Goal: Transaction & Acquisition: Subscribe to service/newsletter

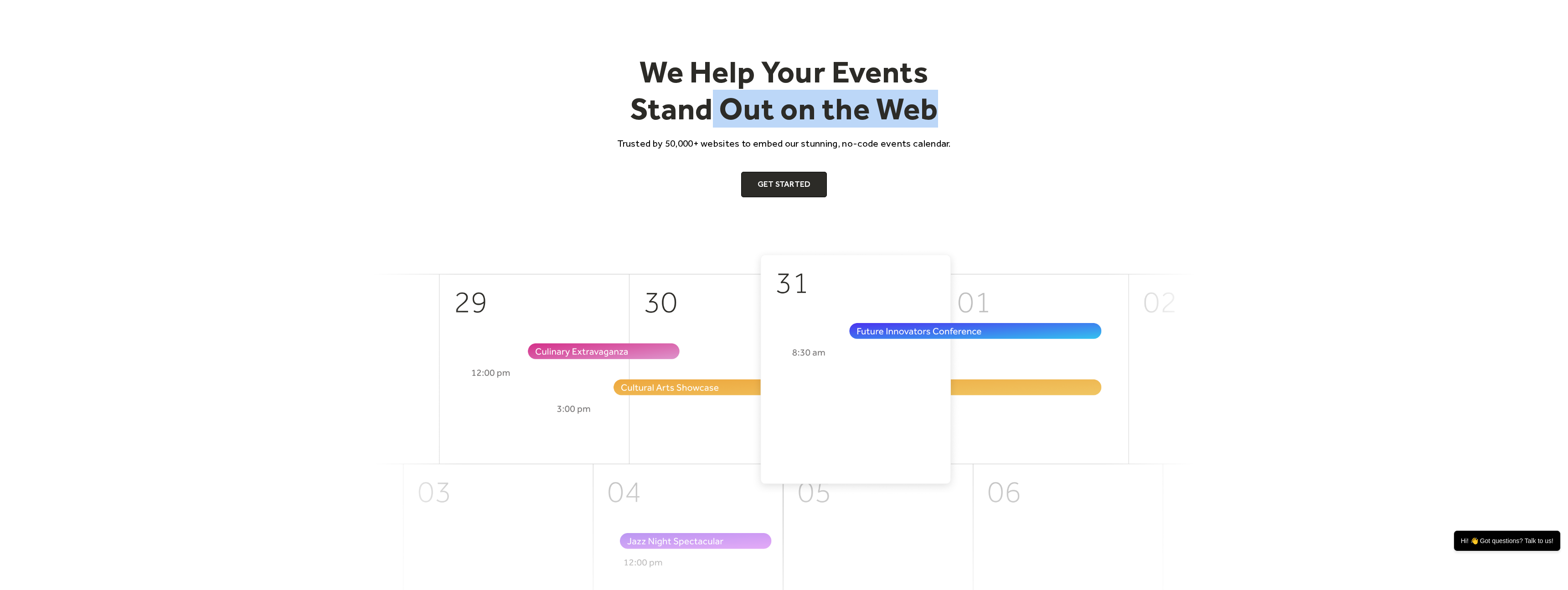
drag, startPoint x: 705, startPoint y: 111, endPoint x: 947, endPoint y: 123, distance: 242.3
click at [947, 123] on h1 "We Help Your Events Stand Out on the Web" at bounding box center [783, 91] width 350 height 74
click at [703, 133] on div "We Help Your Events Stand Out on the Web Trusted by 50,000+ websites to embed o…" at bounding box center [783, 125] width 350 height 144
drag, startPoint x: 667, startPoint y: 144, endPoint x: 701, endPoint y: 142, distance: 34.1
click at [701, 142] on p "Trusted by 50,000+ websites to embed our stunning, no-code events calendar." at bounding box center [783, 144] width 350 height 13
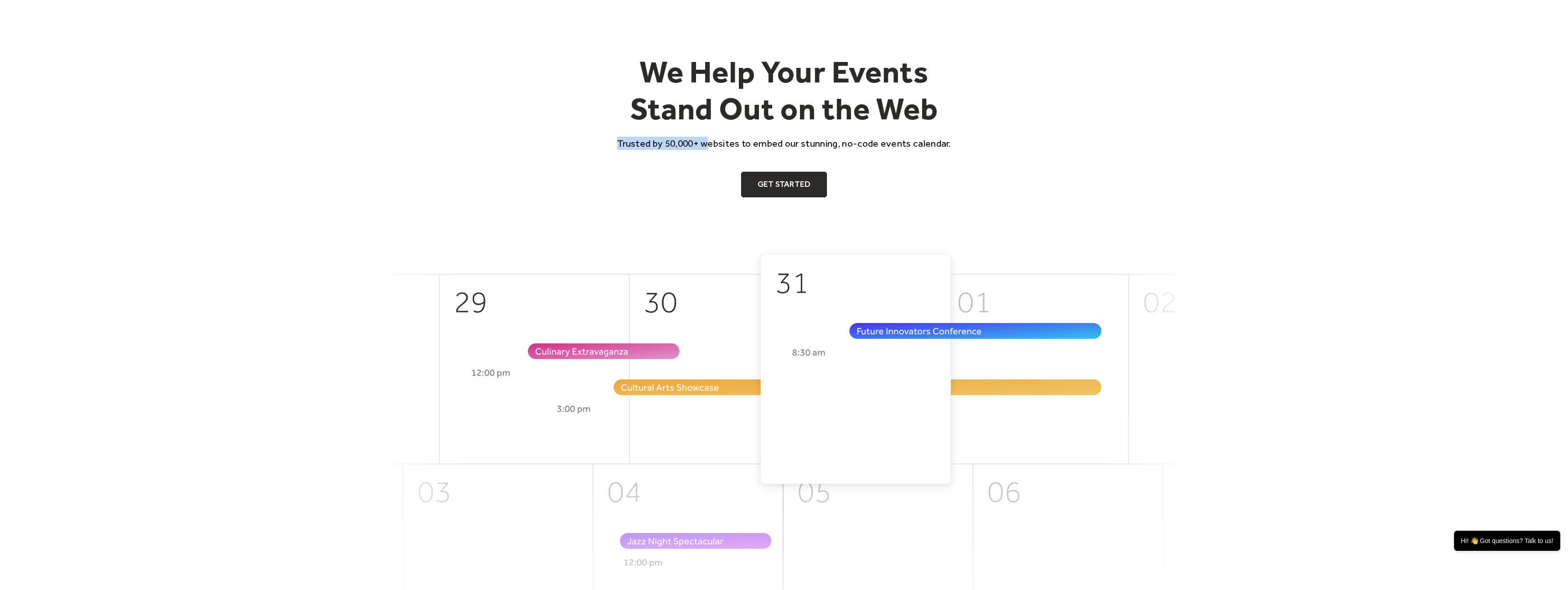
drag, startPoint x: 708, startPoint y: 143, endPoint x: 797, endPoint y: 133, distance: 89.6
click at [797, 133] on div "We Help Your Events Stand Out on the Web Trusted by 50,000+ websites to embed o…" at bounding box center [783, 125] width 350 height 144
click at [883, 162] on div "We Help Your Events Stand Out on the Web Trusted by 50,000+ websites to embed o…" at bounding box center [783, 125] width 350 height 144
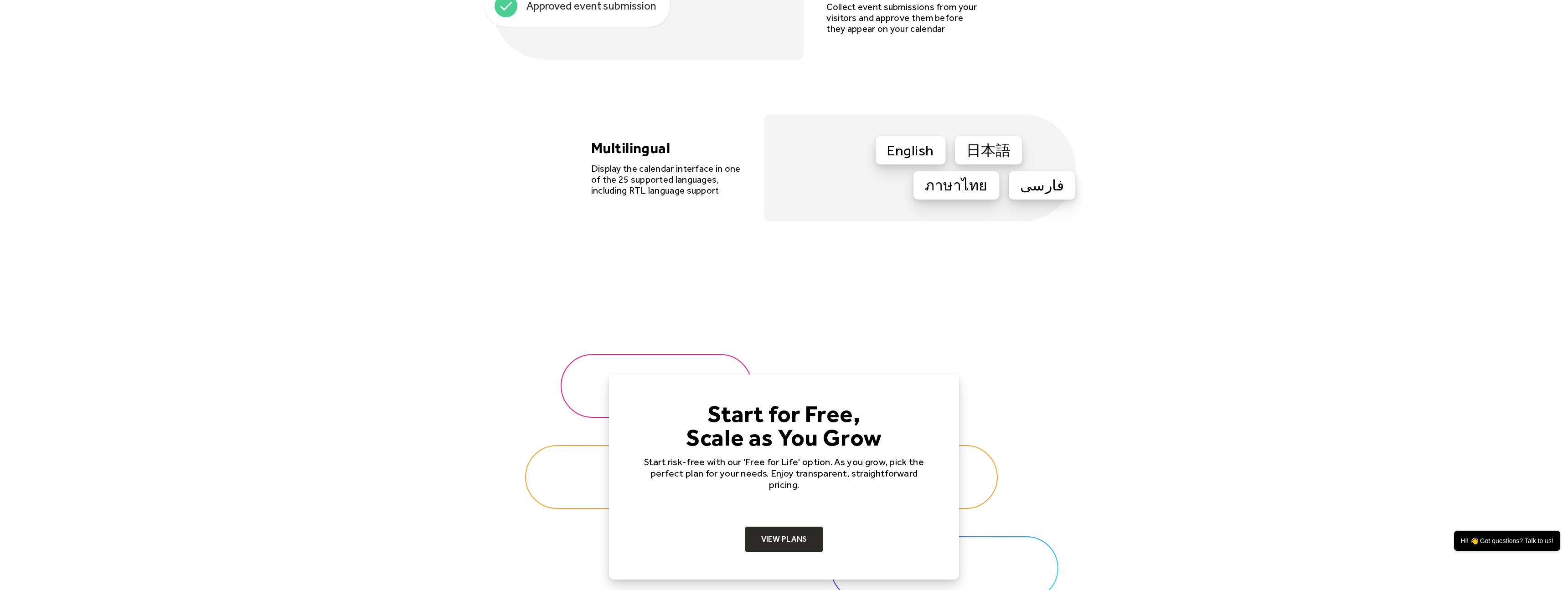
scroll to position [2797, 0]
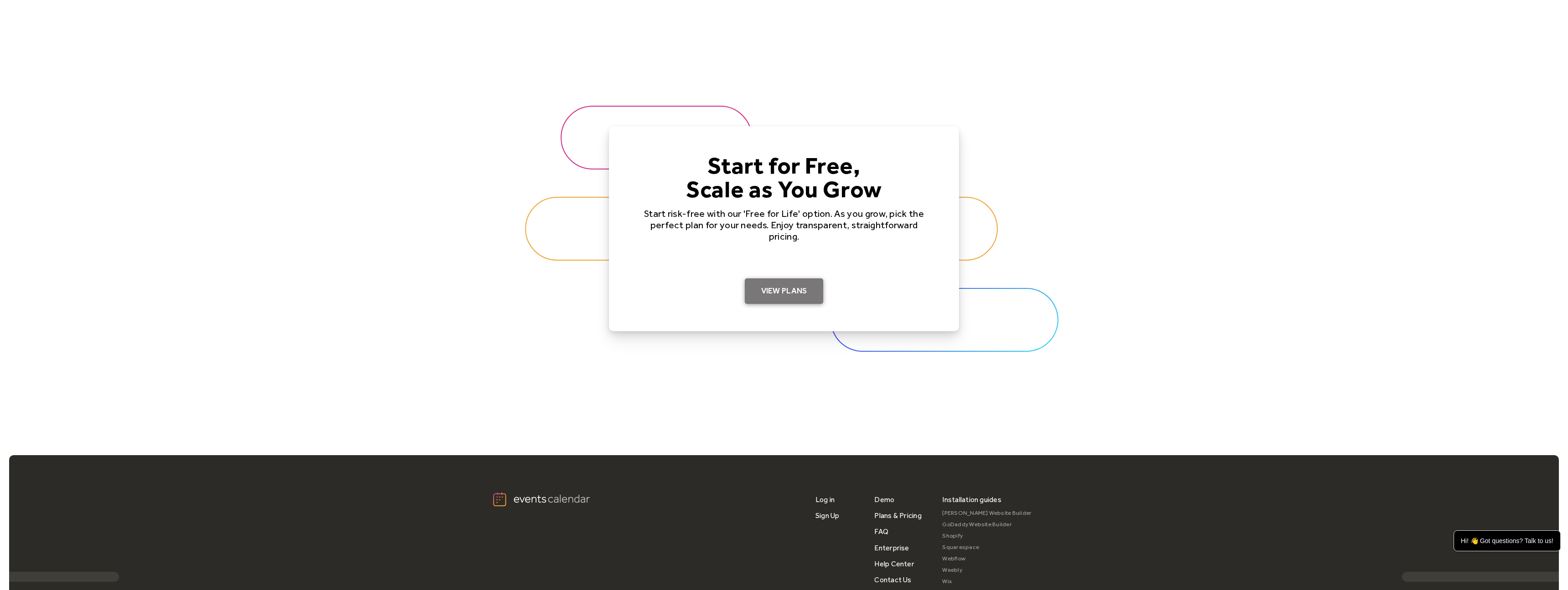
click at [819, 288] on link "View Plans" at bounding box center [785, 291] width 79 height 26
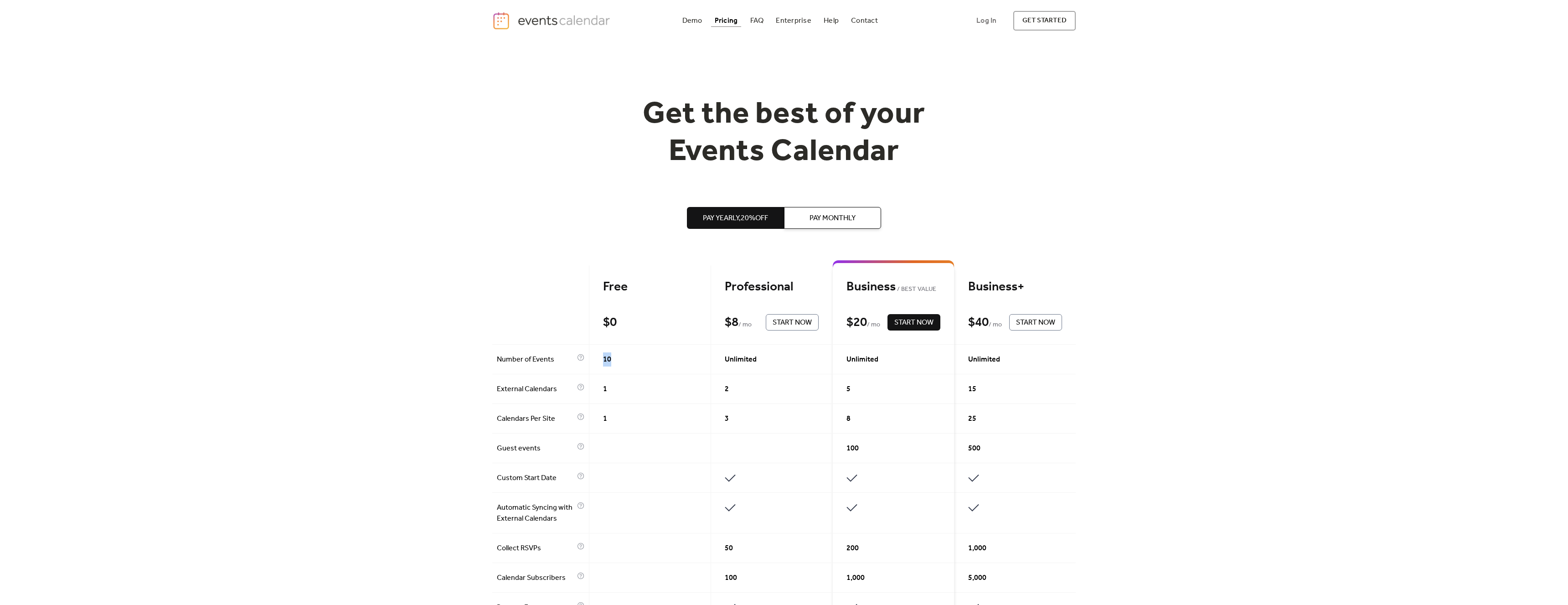
drag, startPoint x: 624, startPoint y: 365, endPoint x: 596, endPoint y: 363, distance: 28.1
click at [596, 363] on div "10" at bounding box center [650, 359] width 122 height 30
drag, startPoint x: 621, startPoint y: 390, endPoint x: 596, endPoint y: 388, distance: 25.1
click at [596, 388] on div "1" at bounding box center [650, 389] width 122 height 30
click at [614, 418] on div "1" at bounding box center [650, 418] width 122 height 30
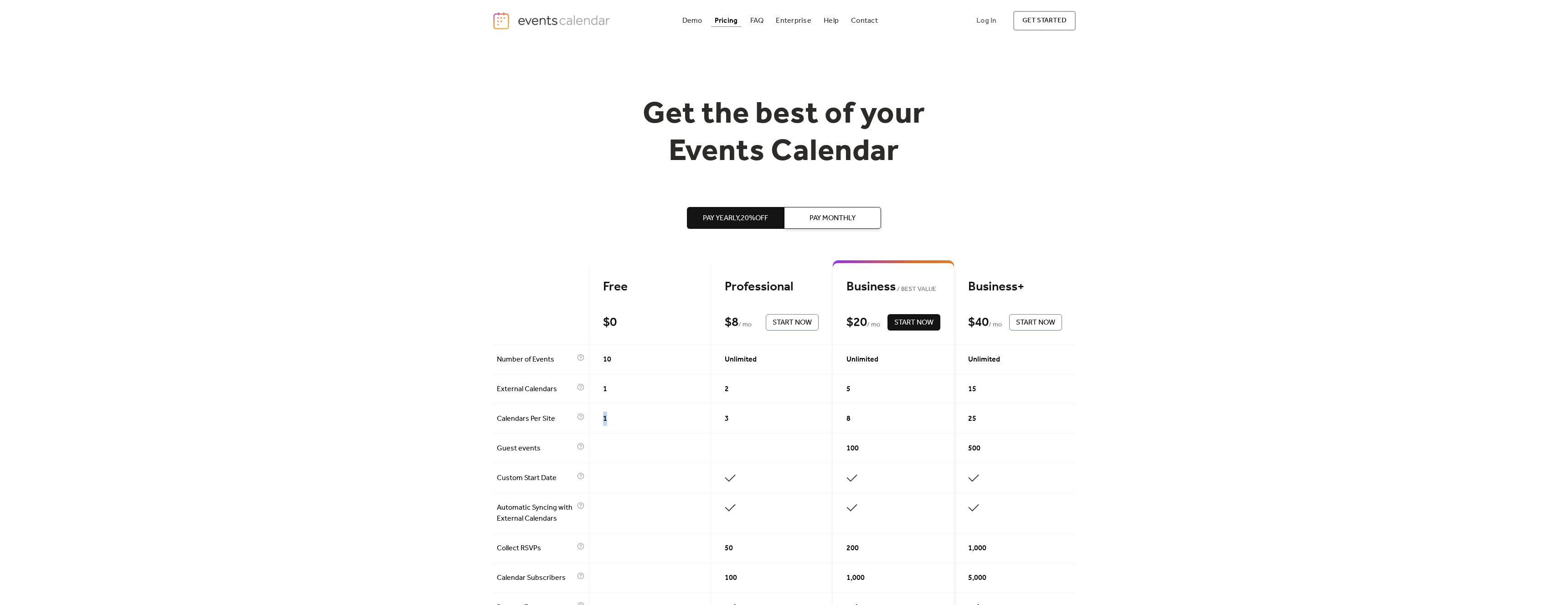
drag, startPoint x: 616, startPoint y: 427, endPoint x: 595, endPoint y: 421, distance: 21.8
click at [595, 421] on div "1" at bounding box center [650, 418] width 122 height 30
click at [1324, 204] on div "Get the best of your Events Calendar Pay Yearly, 20% off Pay Monthly Free $ 0 S…" at bounding box center [784, 565] width 1568 height 1049
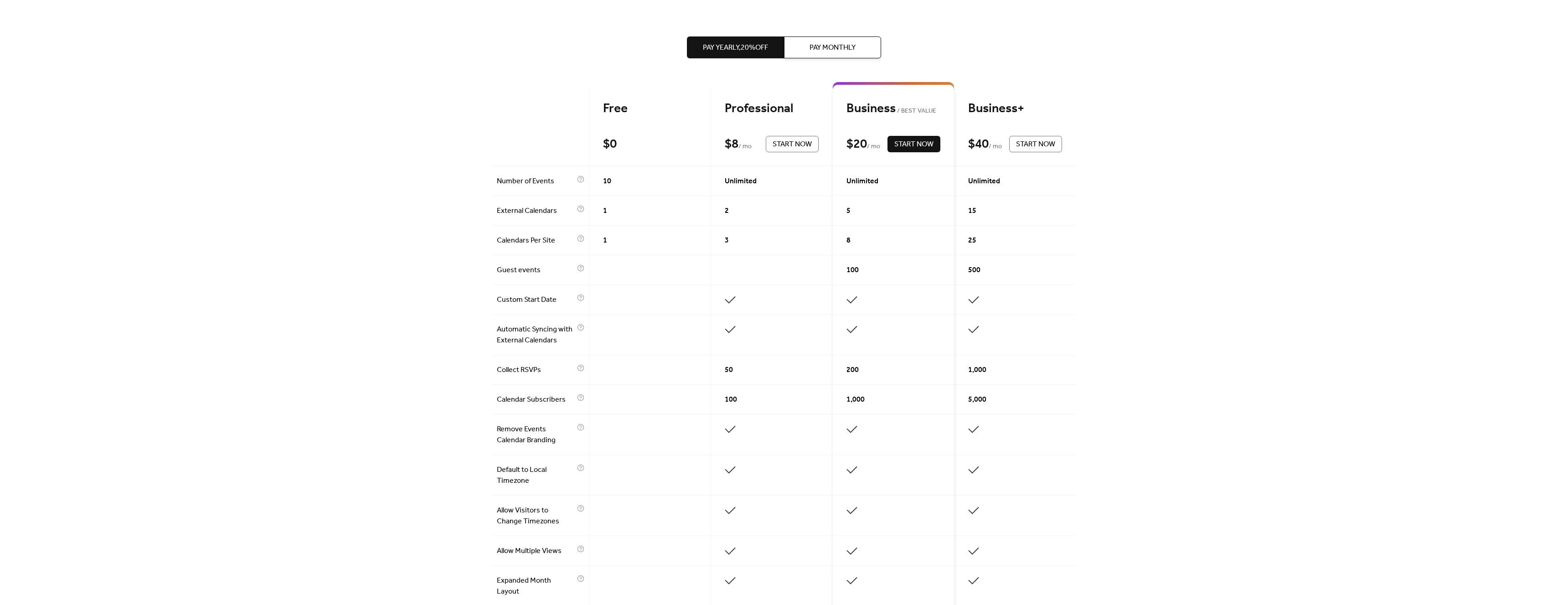
scroll to position [282, 0]
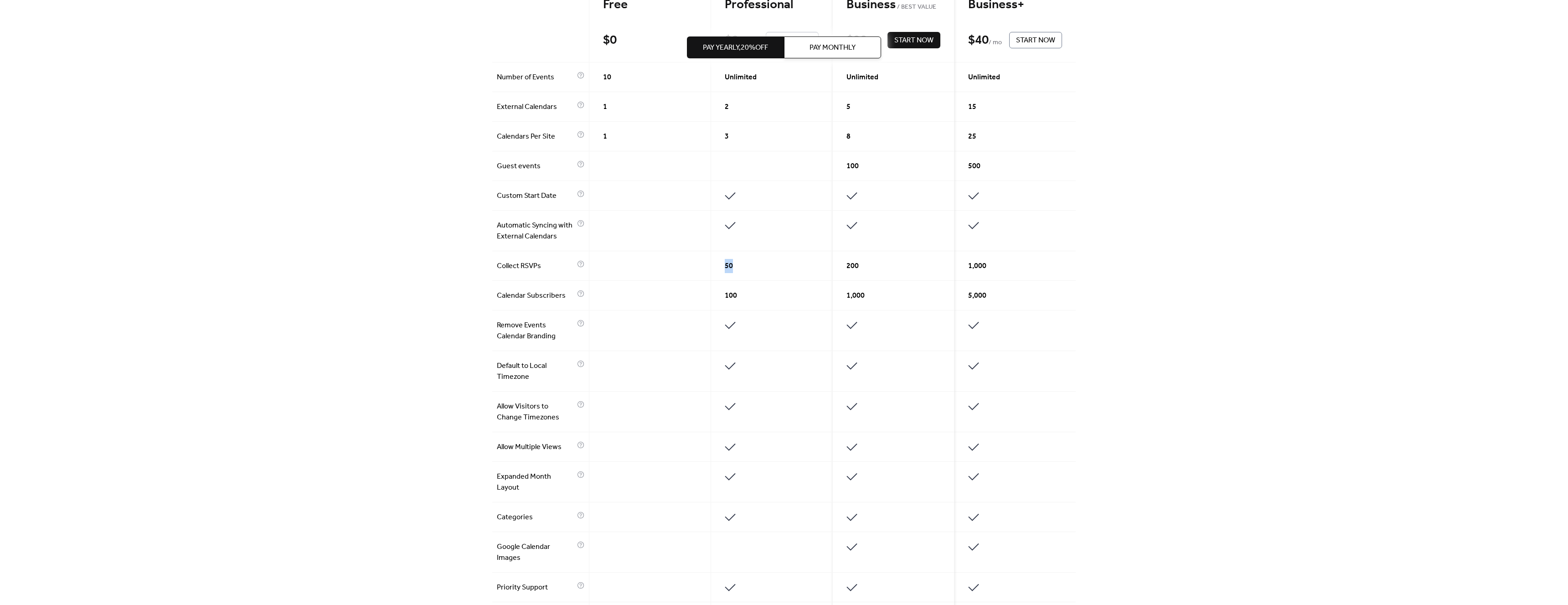
drag, startPoint x: 752, startPoint y: 271, endPoint x: 710, endPoint y: 268, distance: 42.1
click at [711, 268] on div "50" at bounding box center [772, 266] width 122 height 30
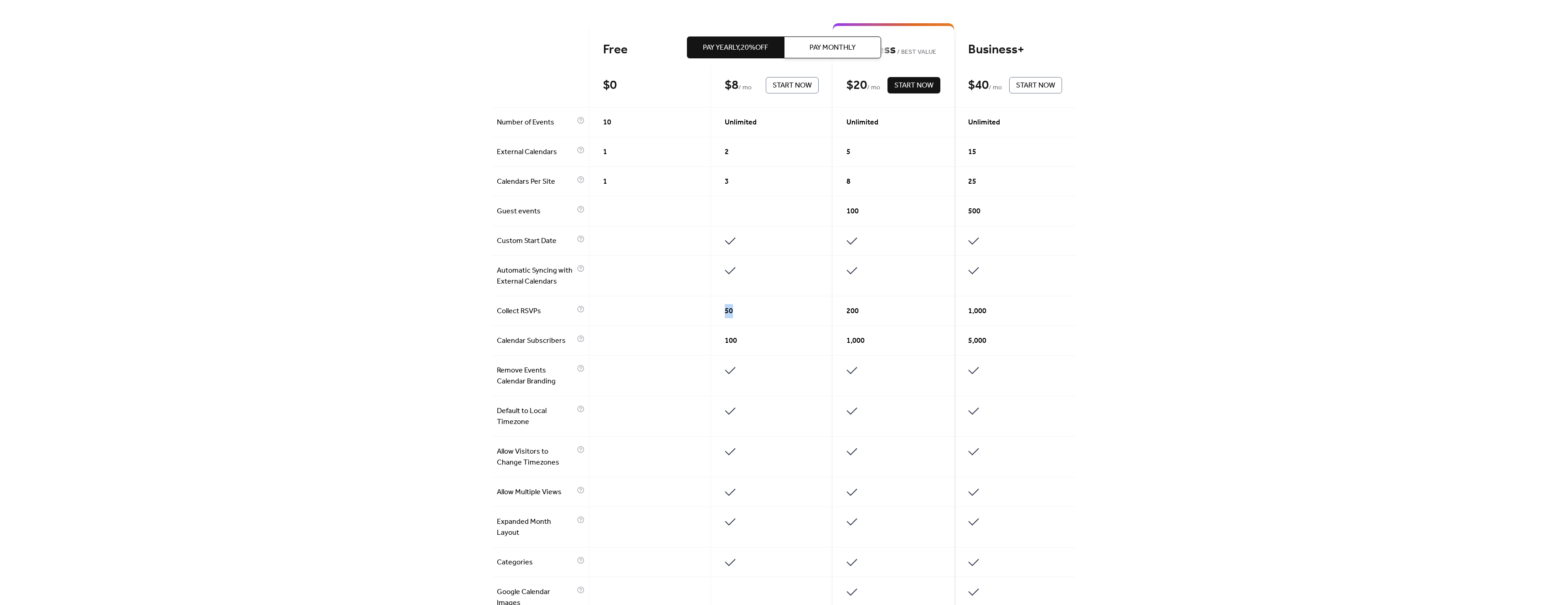
scroll to position [186, 0]
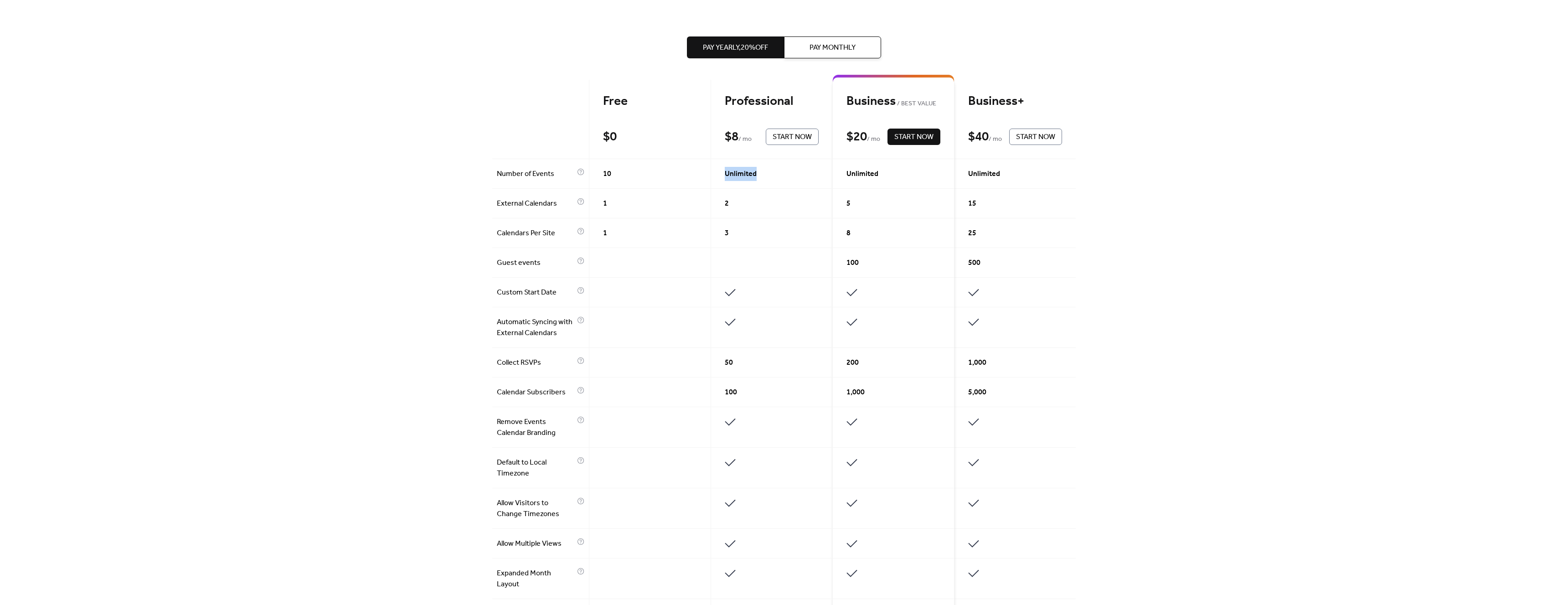
drag, startPoint x: 788, startPoint y: 173, endPoint x: 710, endPoint y: 170, distance: 78.1
click at [711, 170] on div "Unlimited" at bounding box center [772, 173] width 122 height 30
drag, startPoint x: 755, startPoint y: 194, endPoint x: 719, endPoint y: 191, distance: 36.1
click at [719, 191] on div "2" at bounding box center [772, 203] width 122 height 30
drag, startPoint x: 746, startPoint y: 212, endPoint x: 716, endPoint y: 204, distance: 31.0
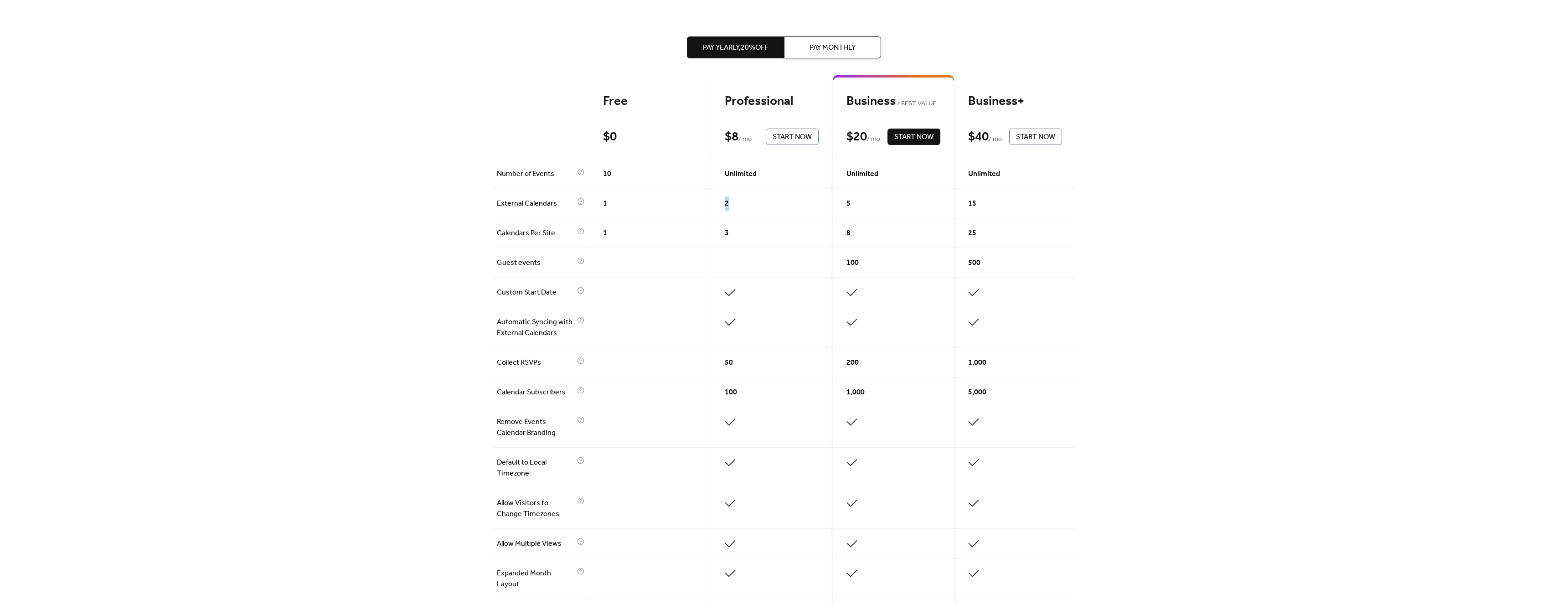
click at [716, 204] on div "2" at bounding box center [772, 203] width 122 height 30
drag, startPoint x: 747, startPoint y: 237, endPoint x: 696, endPoint y: 230, distance: 51.5
click at [696, 230] on div "Free $ 0 Start Now Professional $ 8 / mo Start Now Business BEST VALUE $ 20 / m…" at bounding box center [784, 442] width 584 height 725
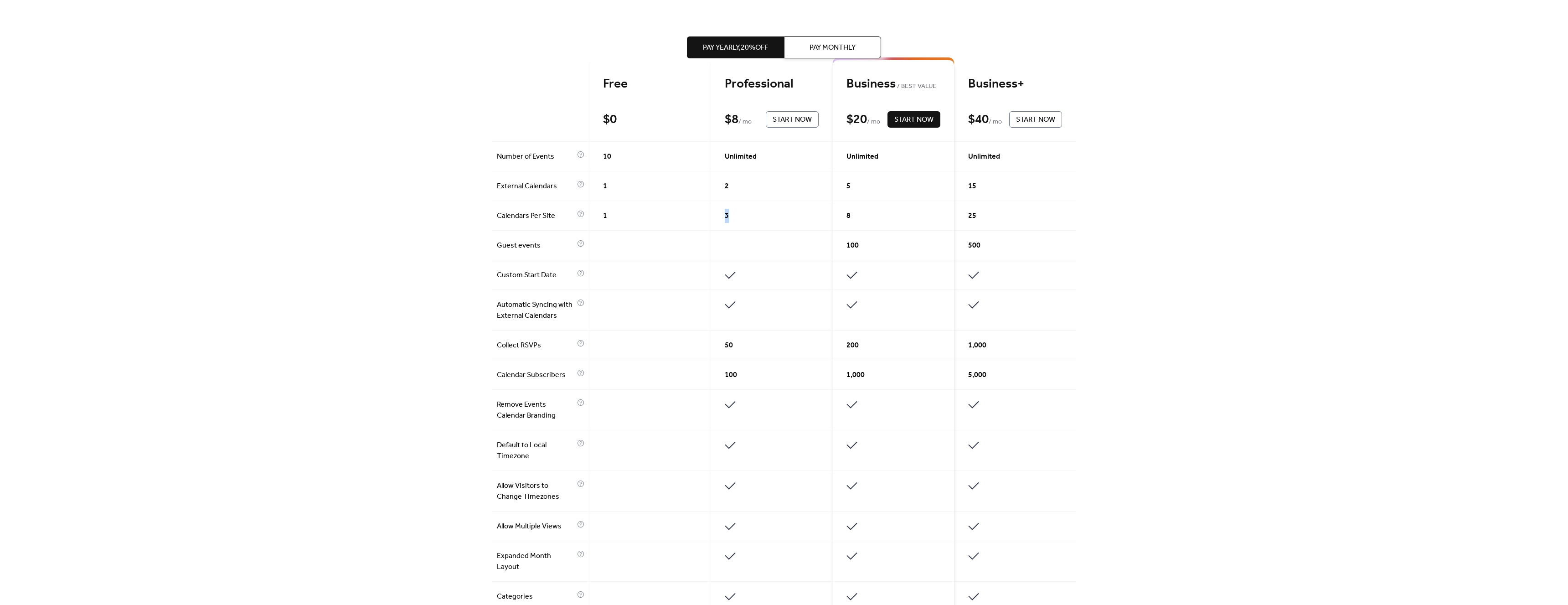
scroll to position [209, 0]
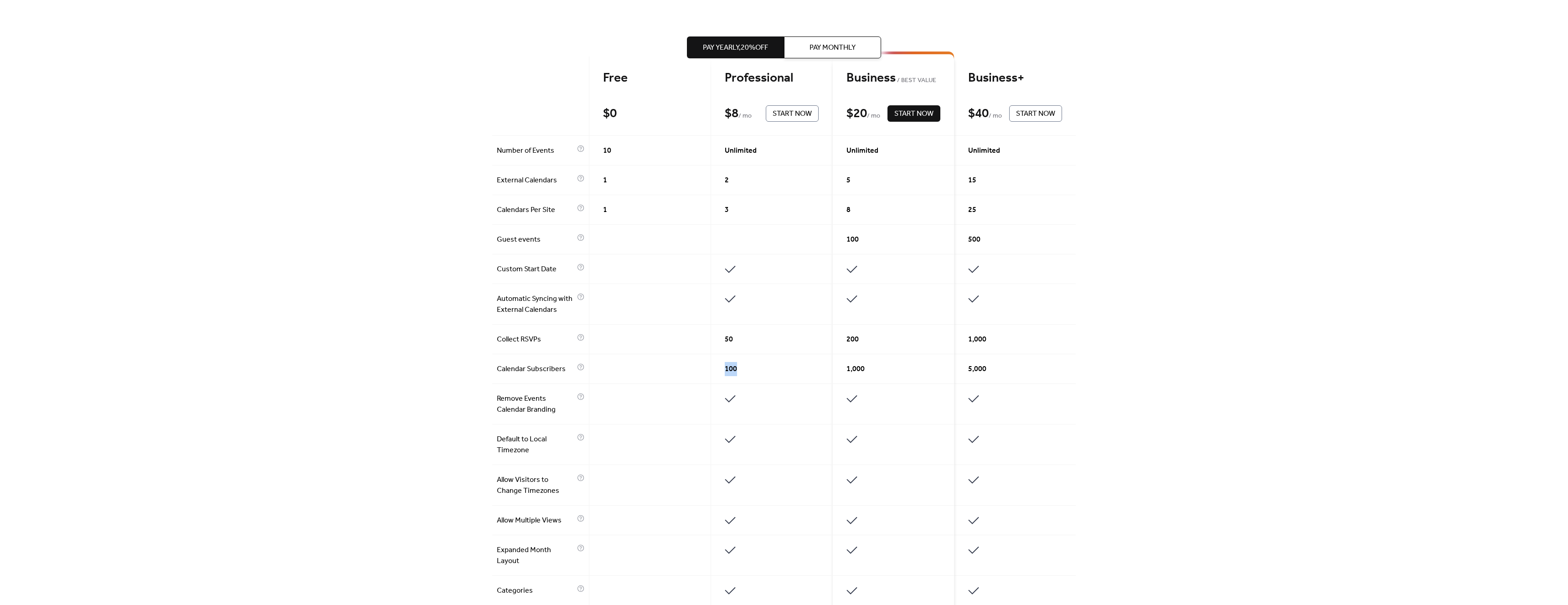
drag, startPoint x: 744, startPoint y: 365, endPoint x: 707, endPoint y: 363, distance: 37.1
click at [707, 363] on div "Free $ 0 Start Now Professional $ 8 / mo Start Now Business BEST VALUE $ 20 / m…" at bounding box center [784, 419] width 584 height 725
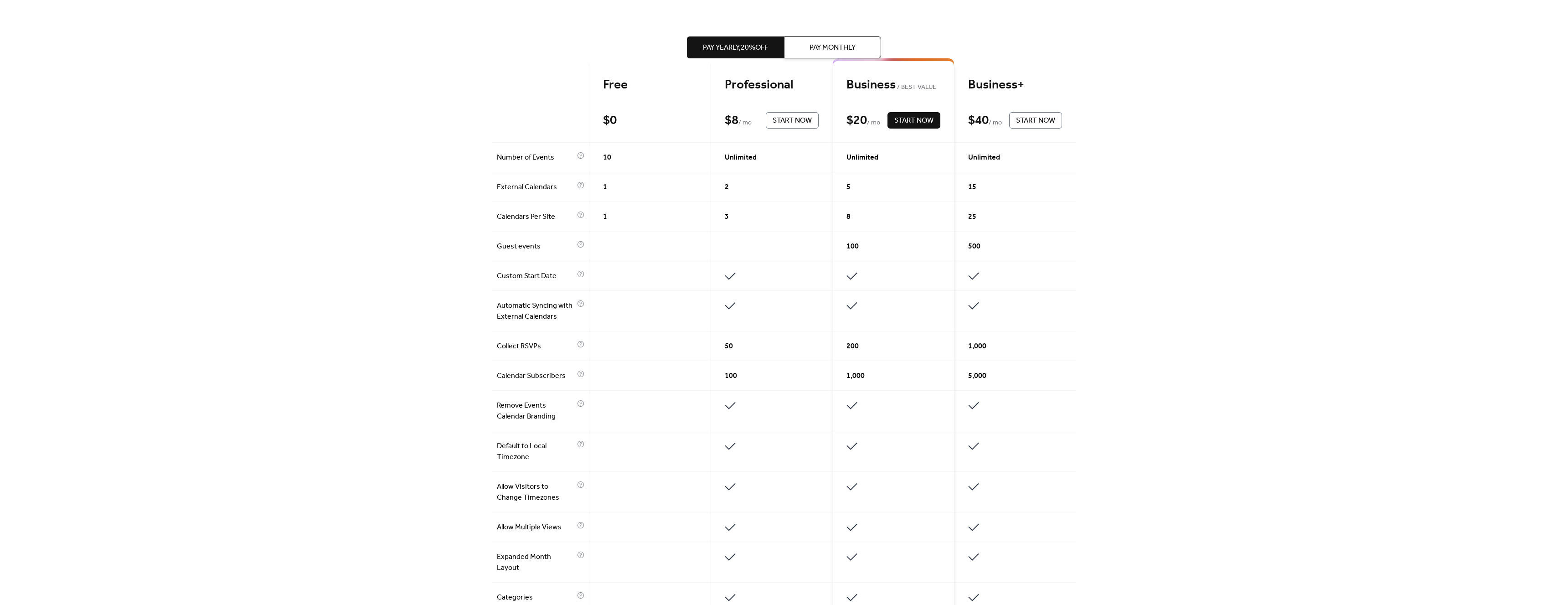
scroll to position [306, 0]
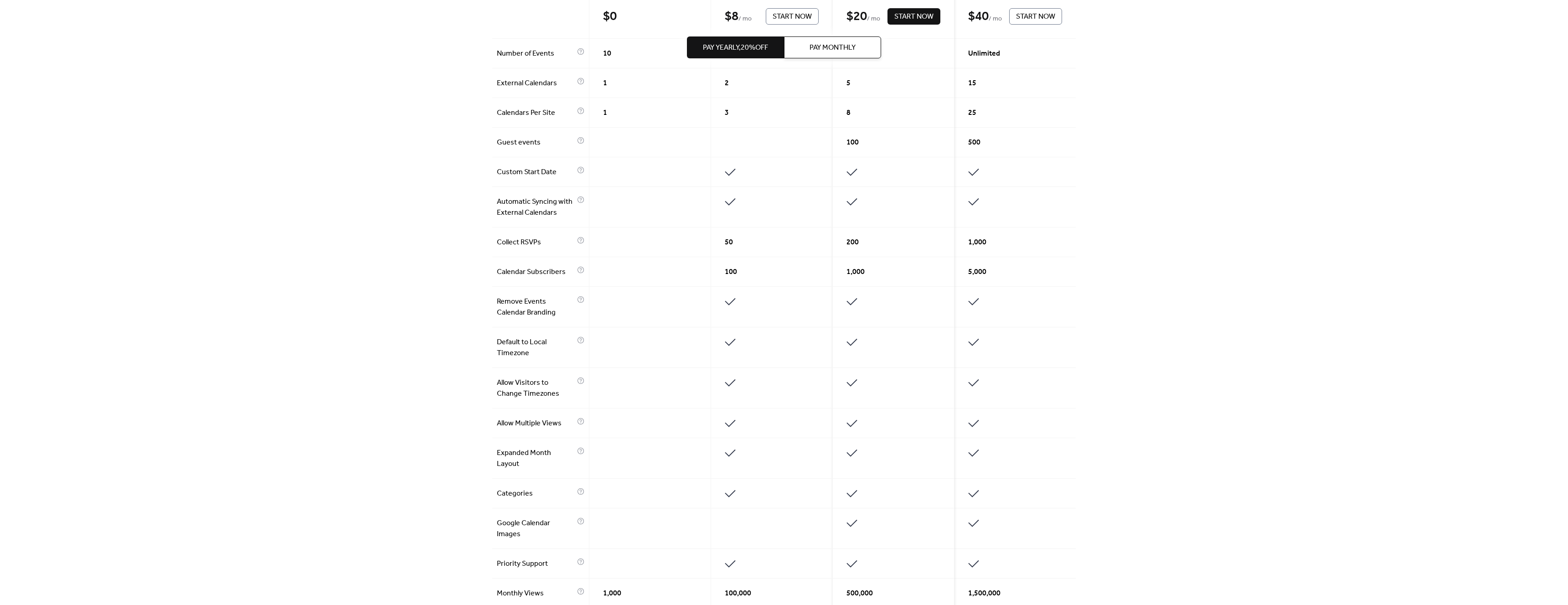
drag, startPoint x: 778, startPoint y: 265, endPoint x: 665, endPoint y: 263, distance: 113.0
click at [665, 263] on div "Free $ 0 Start Now Professional $ 8 / mo Start Now Business BEST VALUE $ 20 / m…" at bounding box center [784, 321] width 584 height 725
